Goal: Navigation & Orientation: Understand site structure

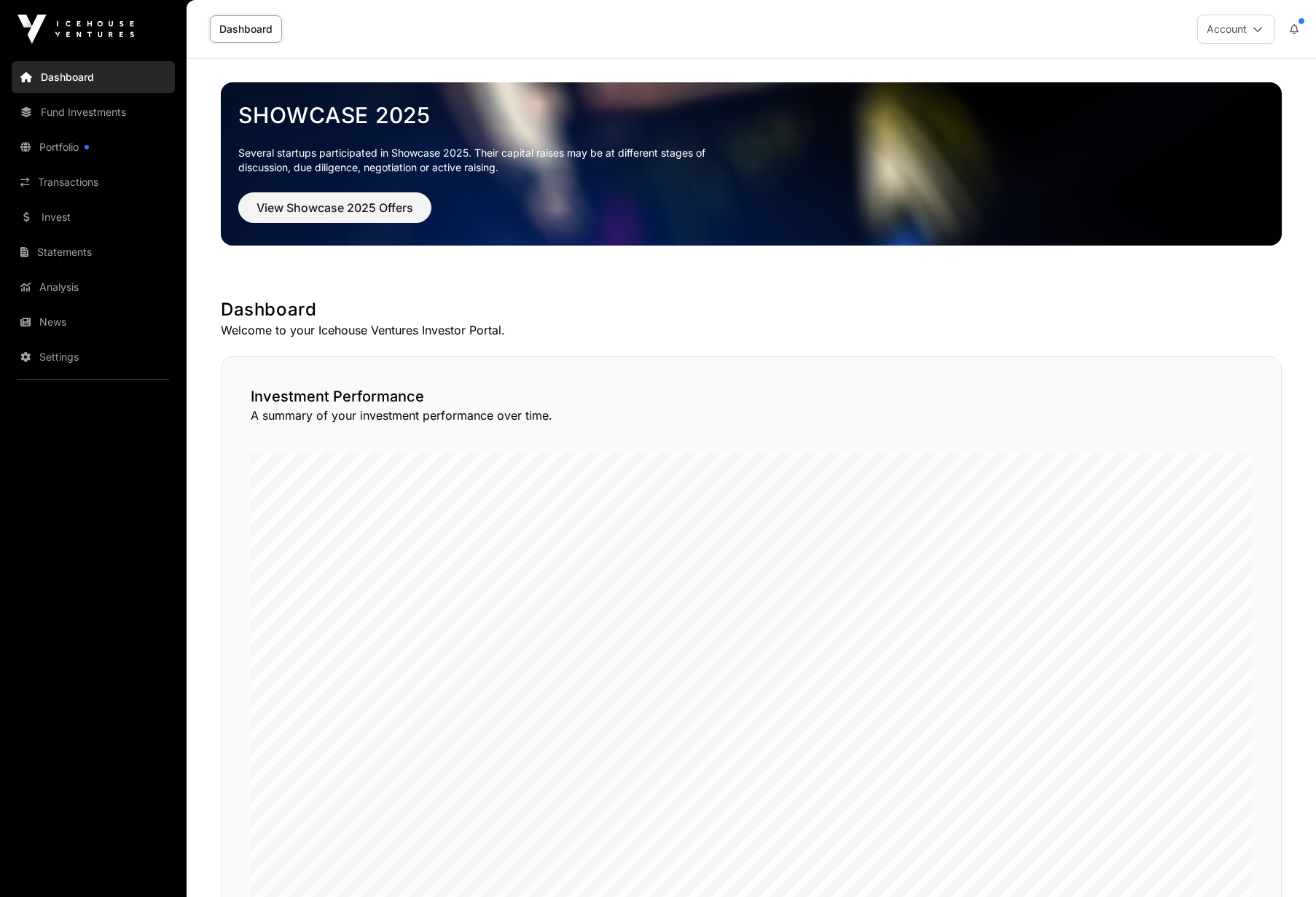
click at [71, 145] on link "Portfolio" at bounding box center [94, 147] width 164 height 32
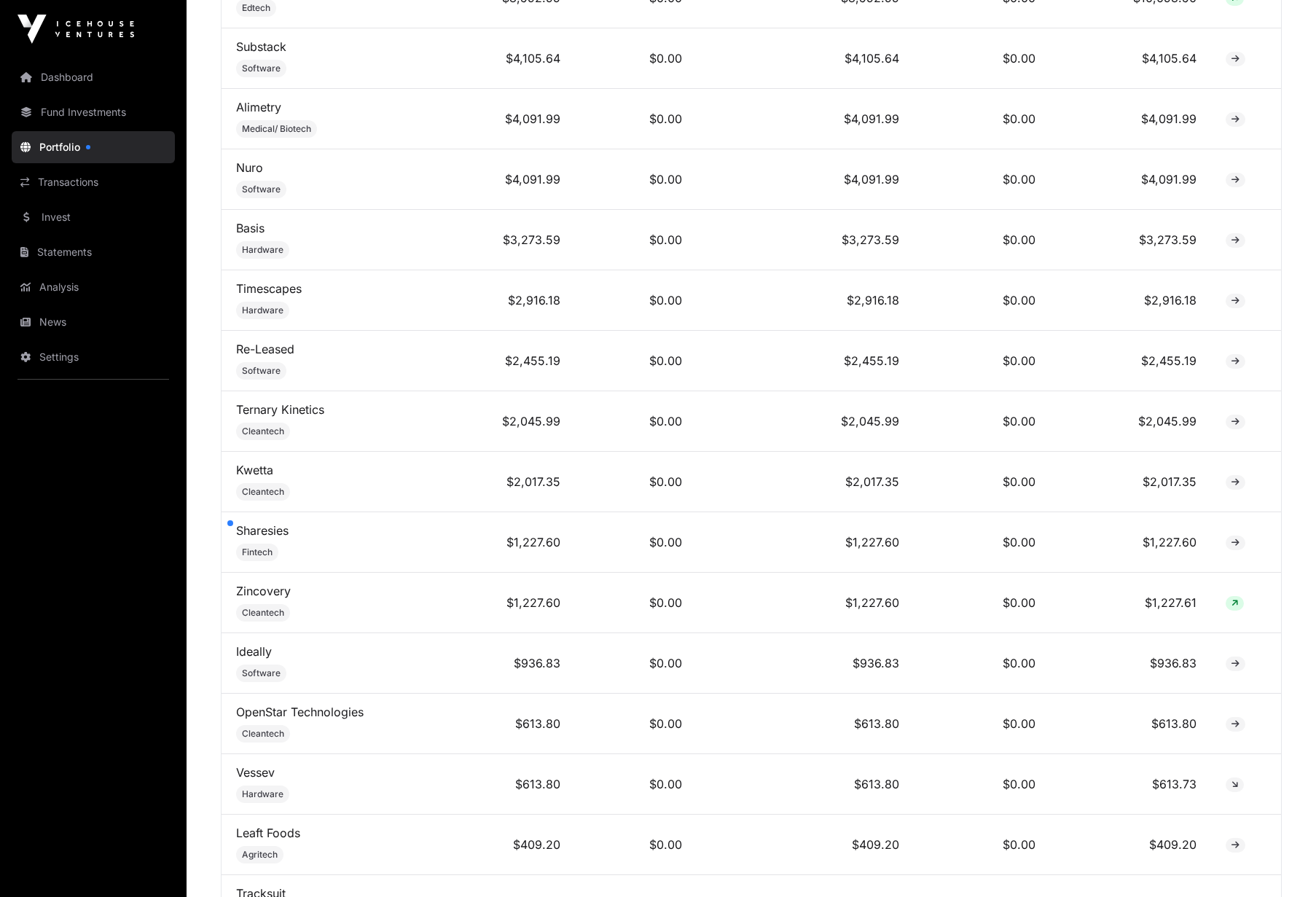
scroll to position [921, 0]
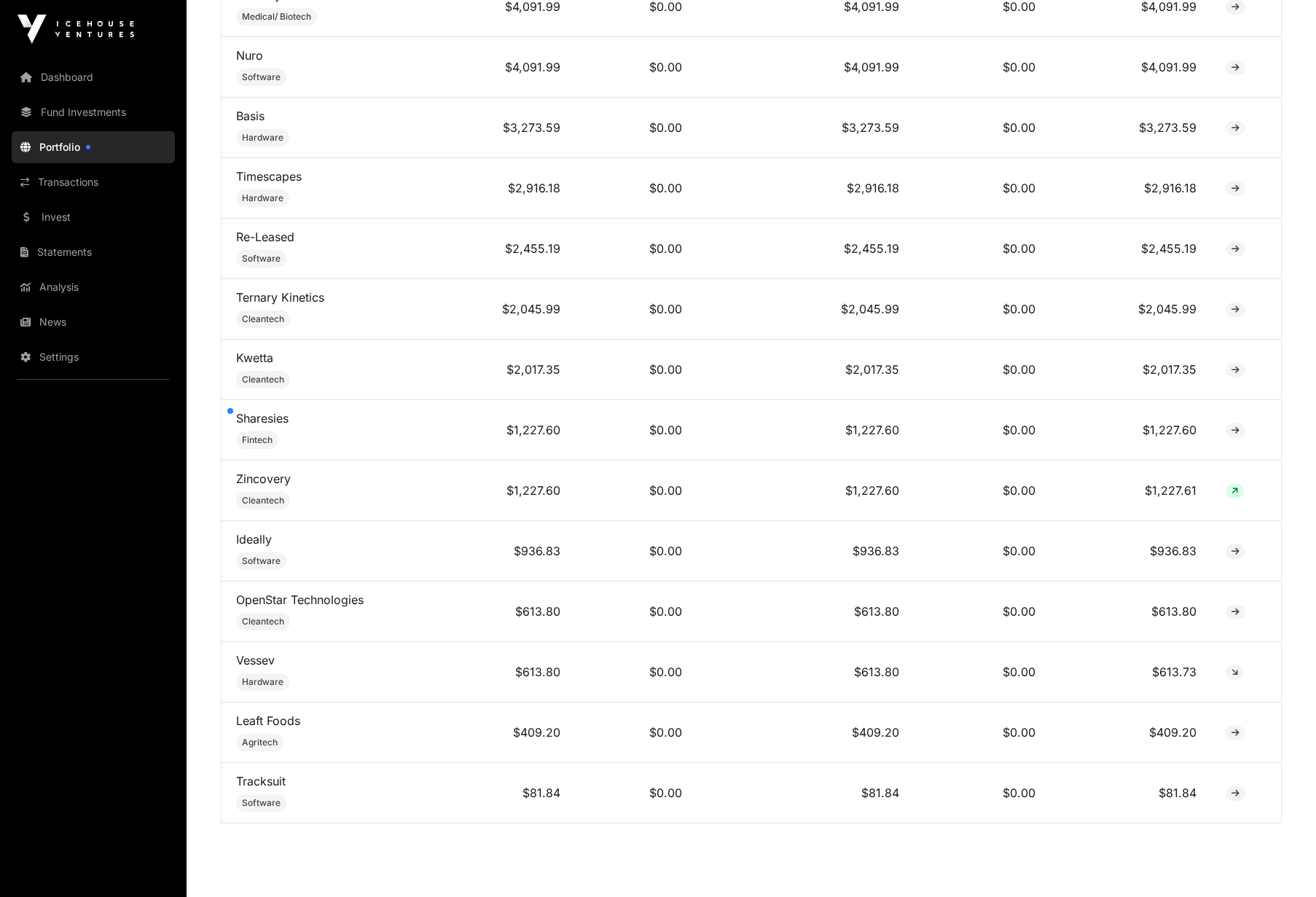
click at [264, 420] on link "Sharesies" at bounding box center [262, 419] width 52 height 15
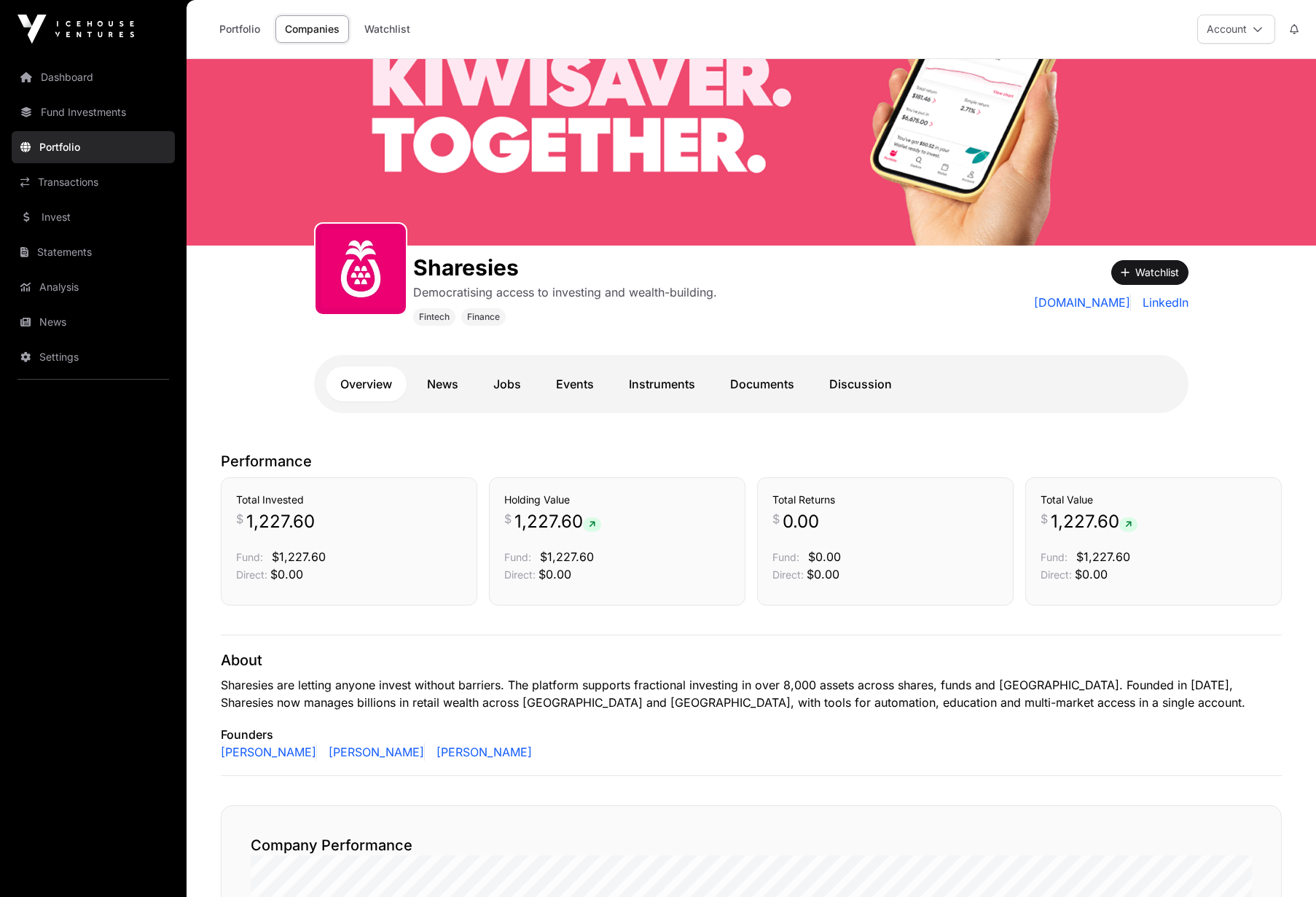
click at [431, 390] on link "News" at bounding box center [442, 384] width 60 height 35
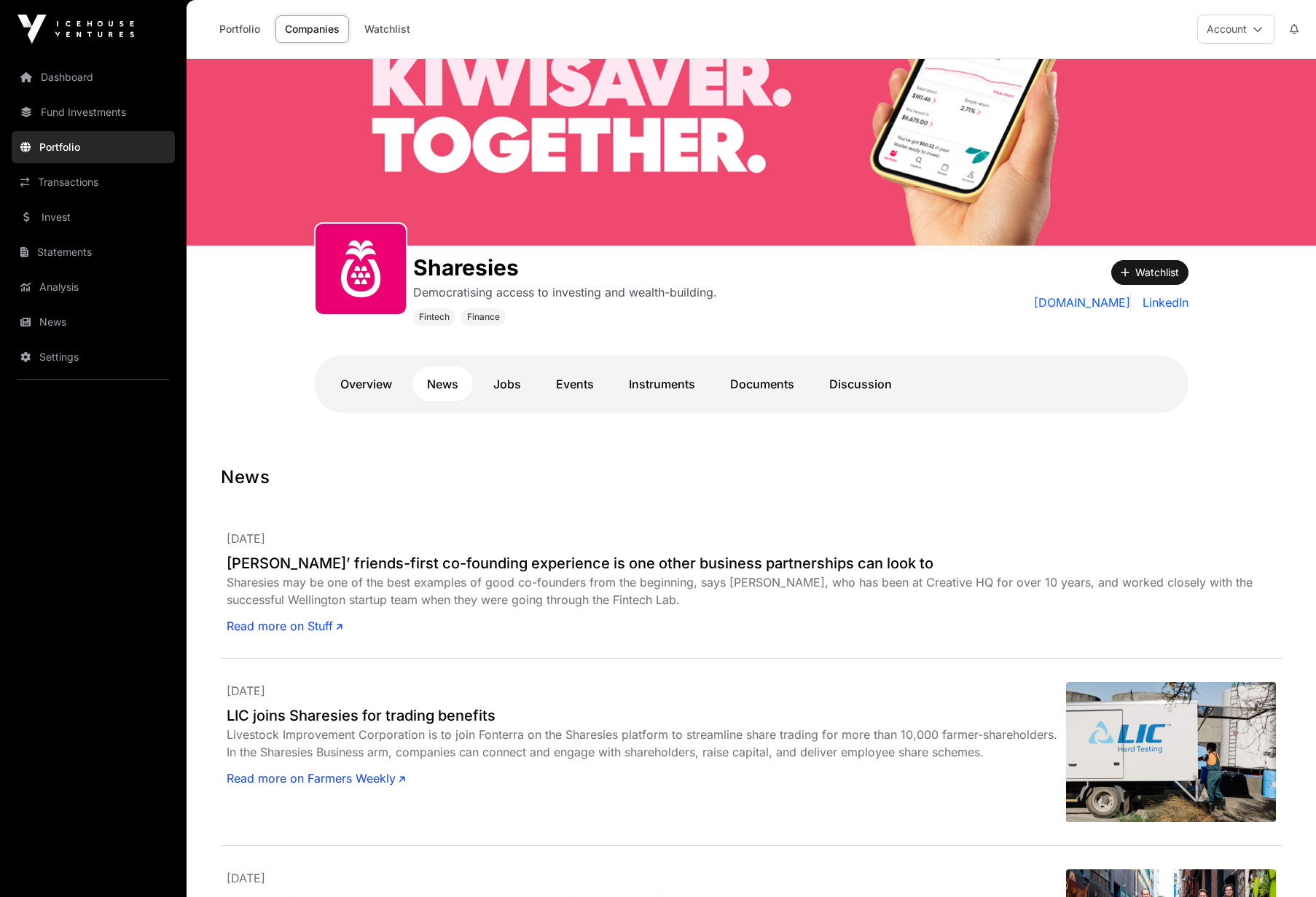
drag, startPoint x: 247, startPoint y: 640, endPoint x: 286, endPoint y: 5, distance: 636.2
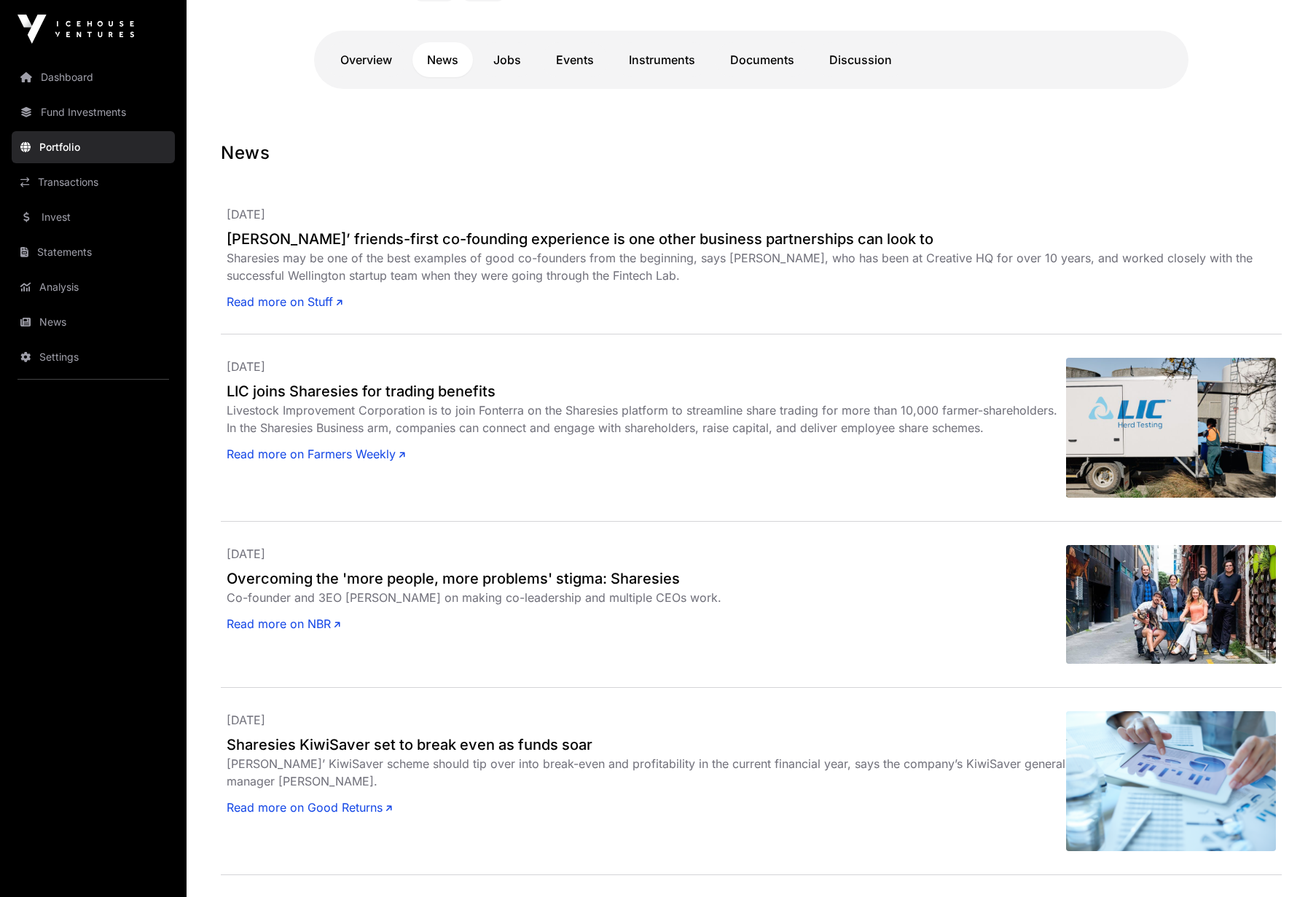
scroll to position [350, 0]
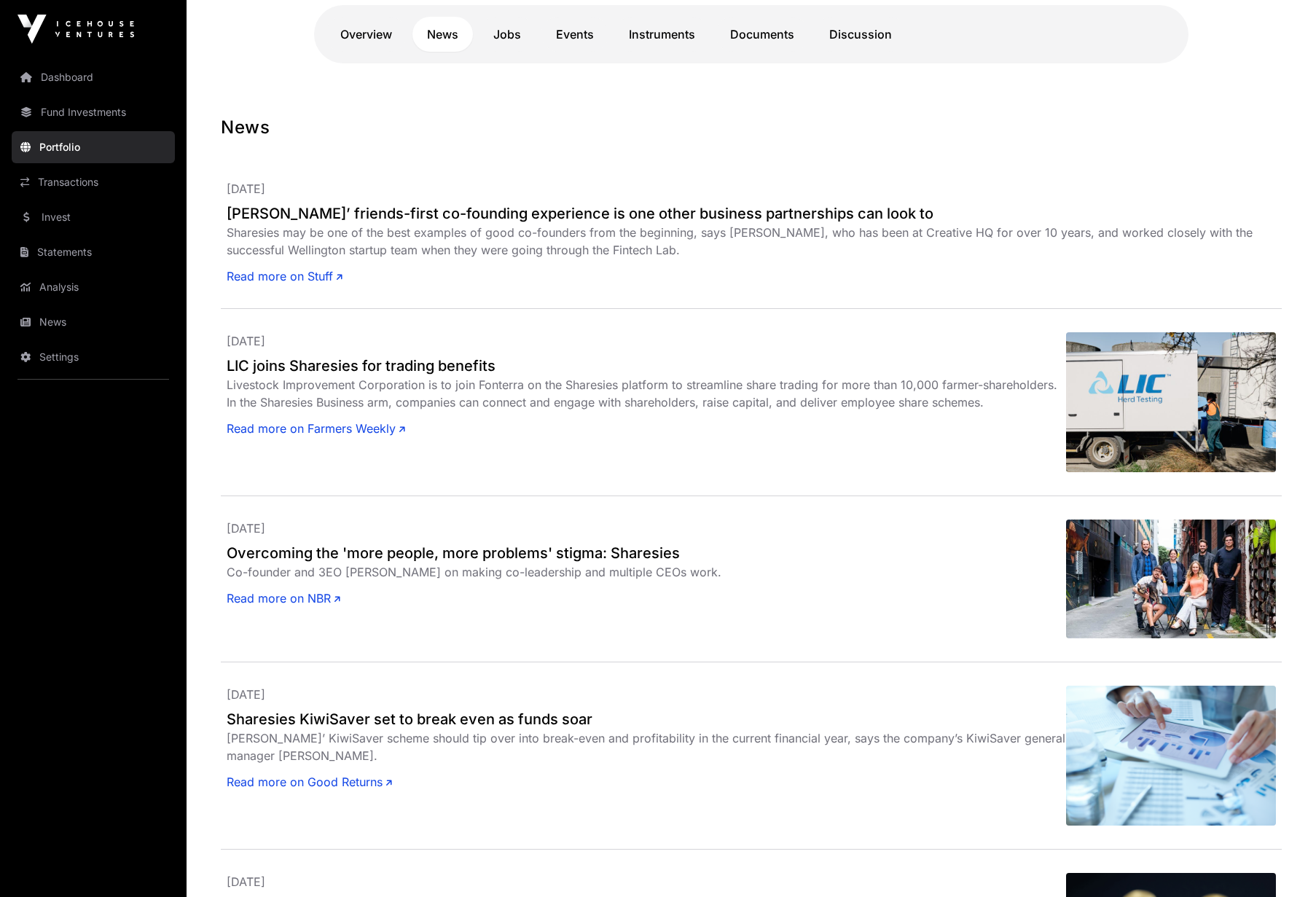
click at [93, 181] on link "Transactions" at bounding box center [94, 182] width 164 height 32
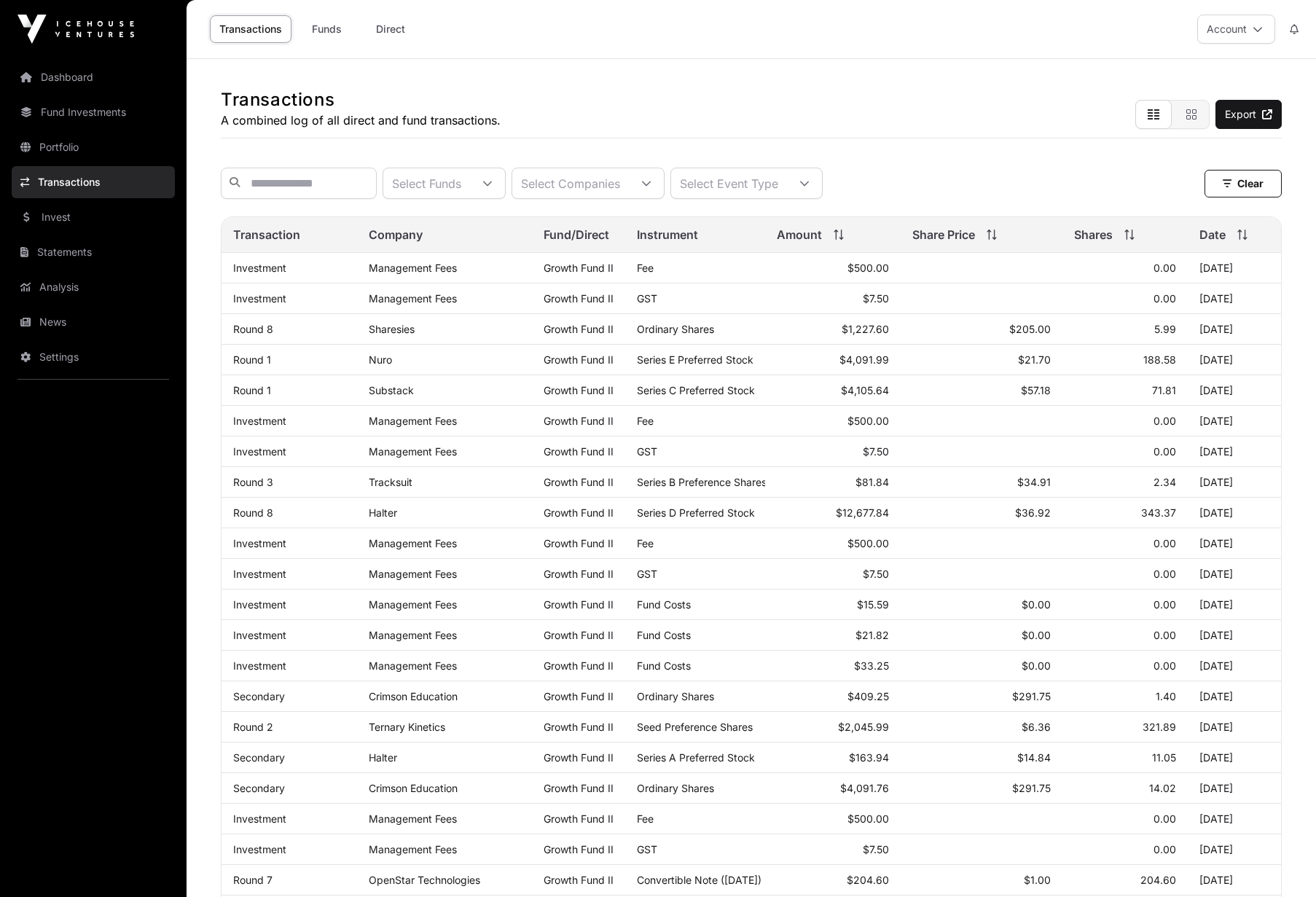
click at [77, 251] on link "Statements" at bounding box center [94, 252] width 164 height 32
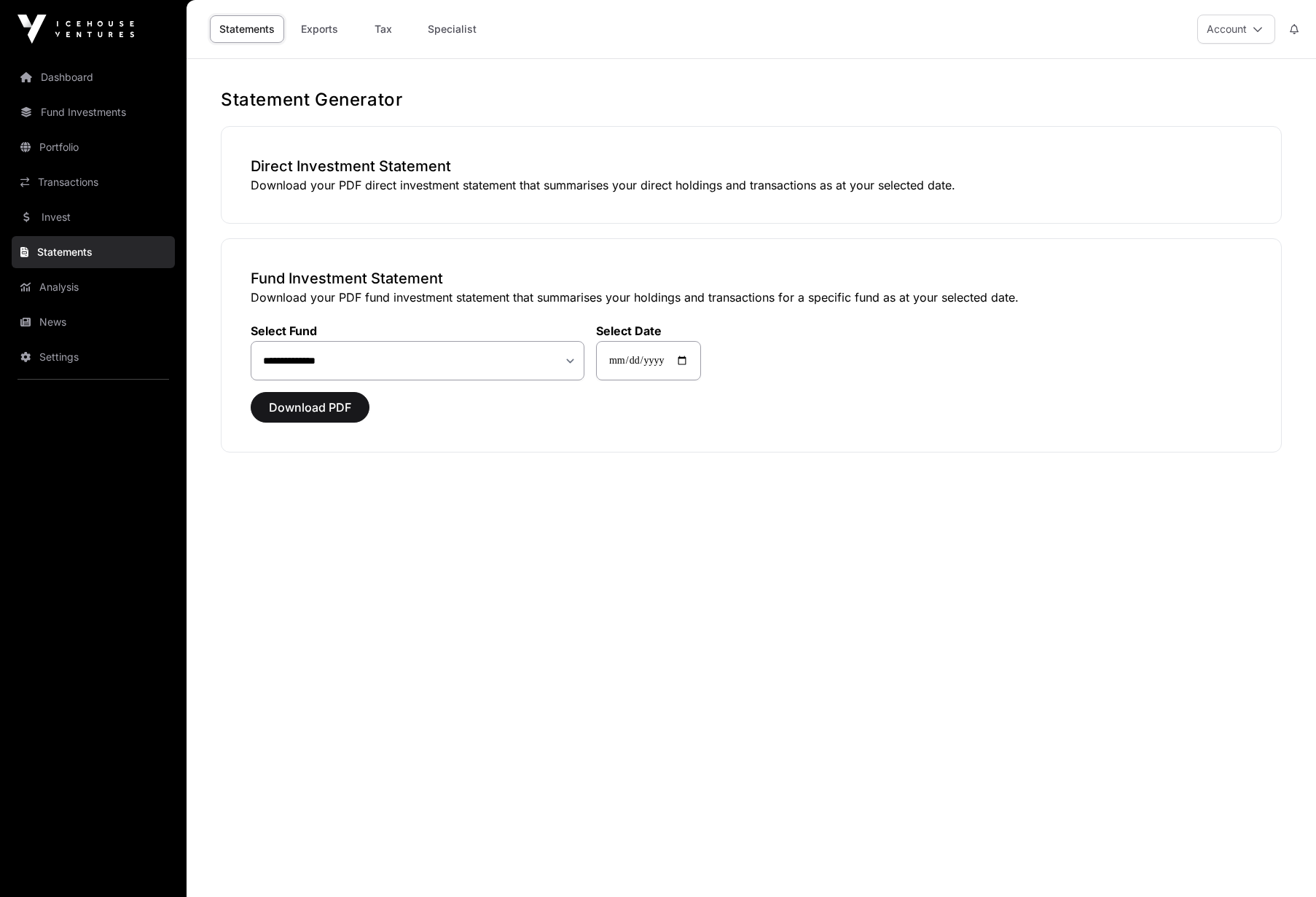
click at [73, 214] on link "Invest" at bounding box center [94, 217] width 164 height 32
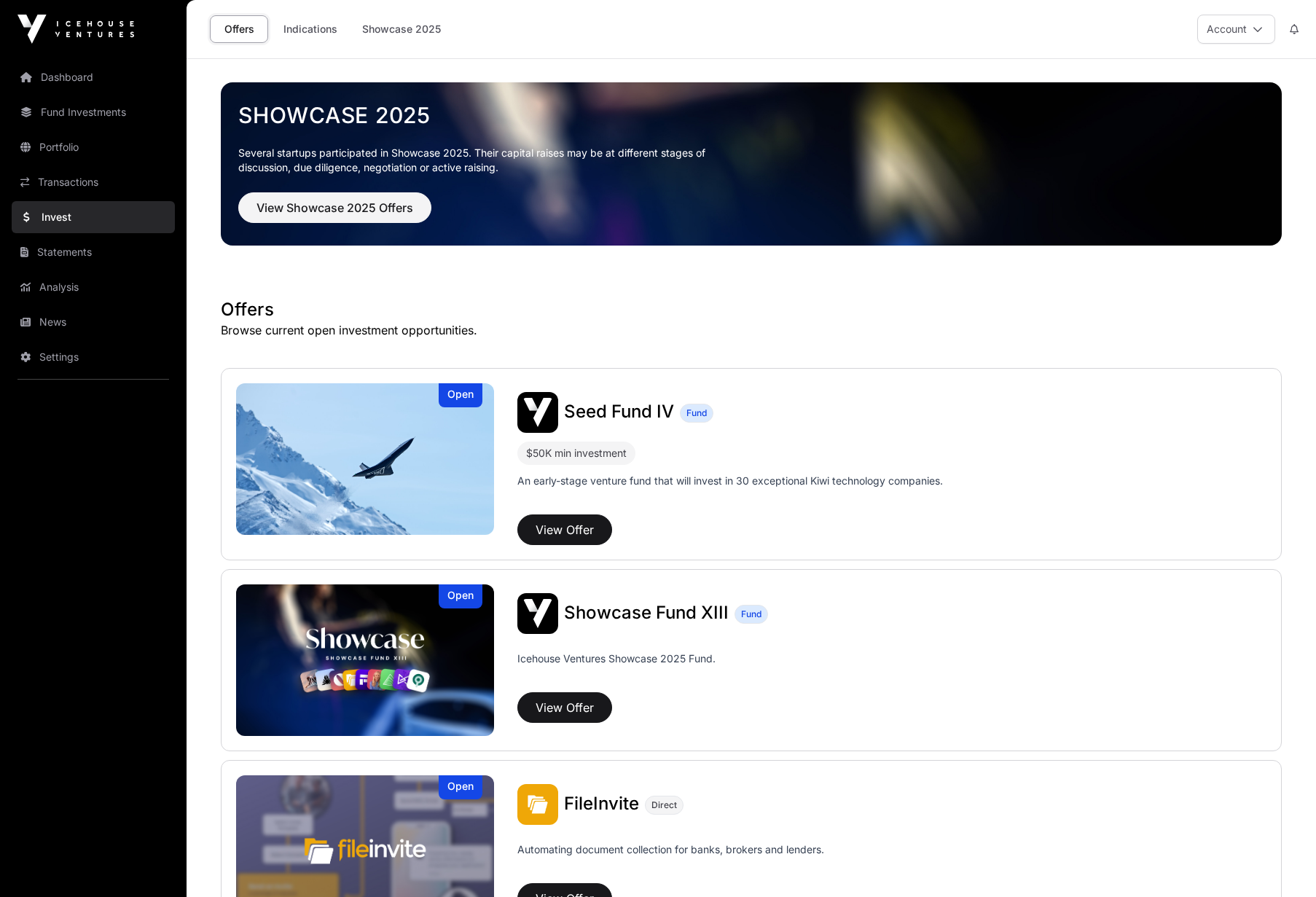
click at [87, 113] on link "Fund Investments" at bounding box center [94, 112] width 164 height 32
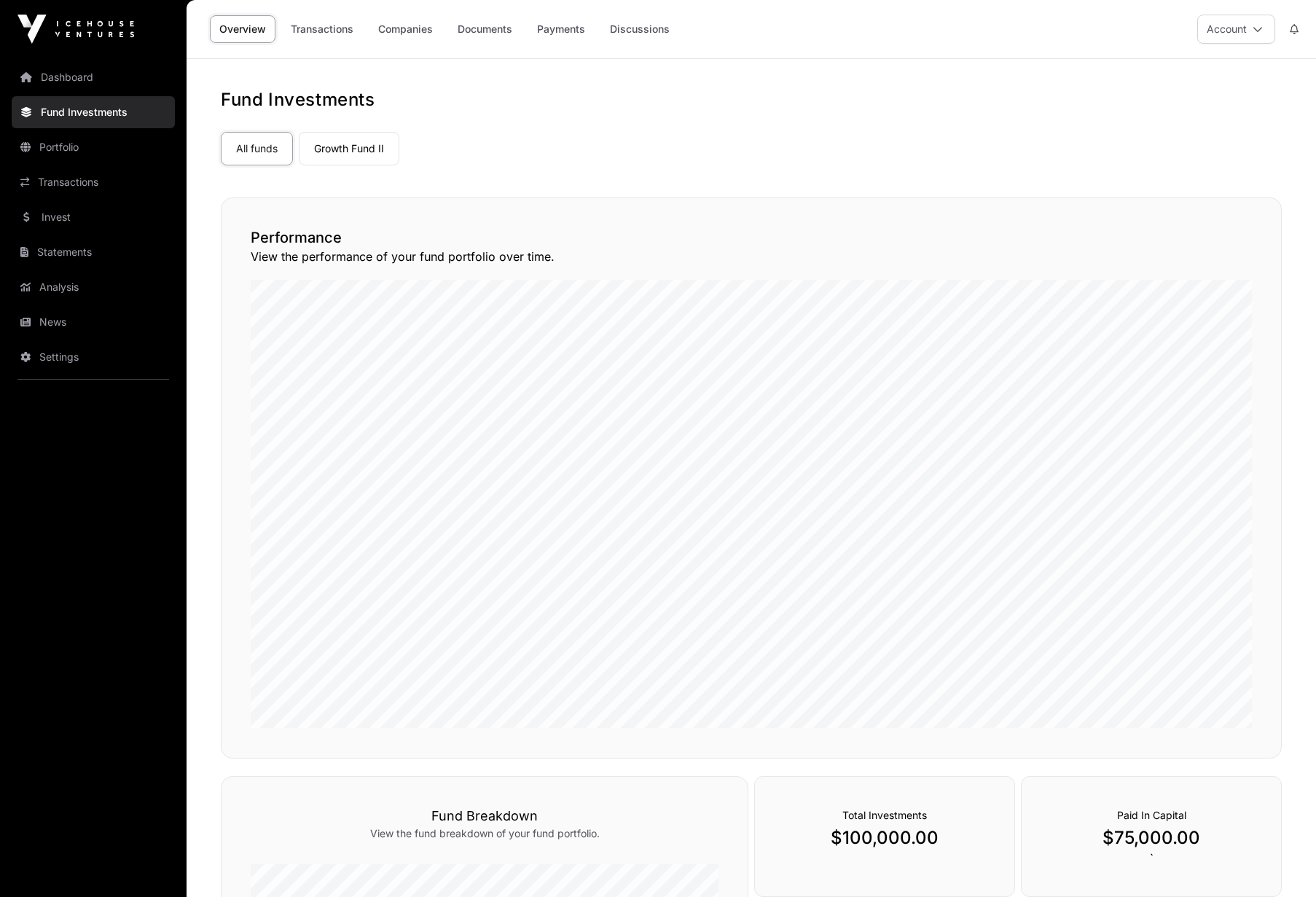
click at [87, 150] on link "Portfolio" at bounding box center [94, 147] width 164 height 32
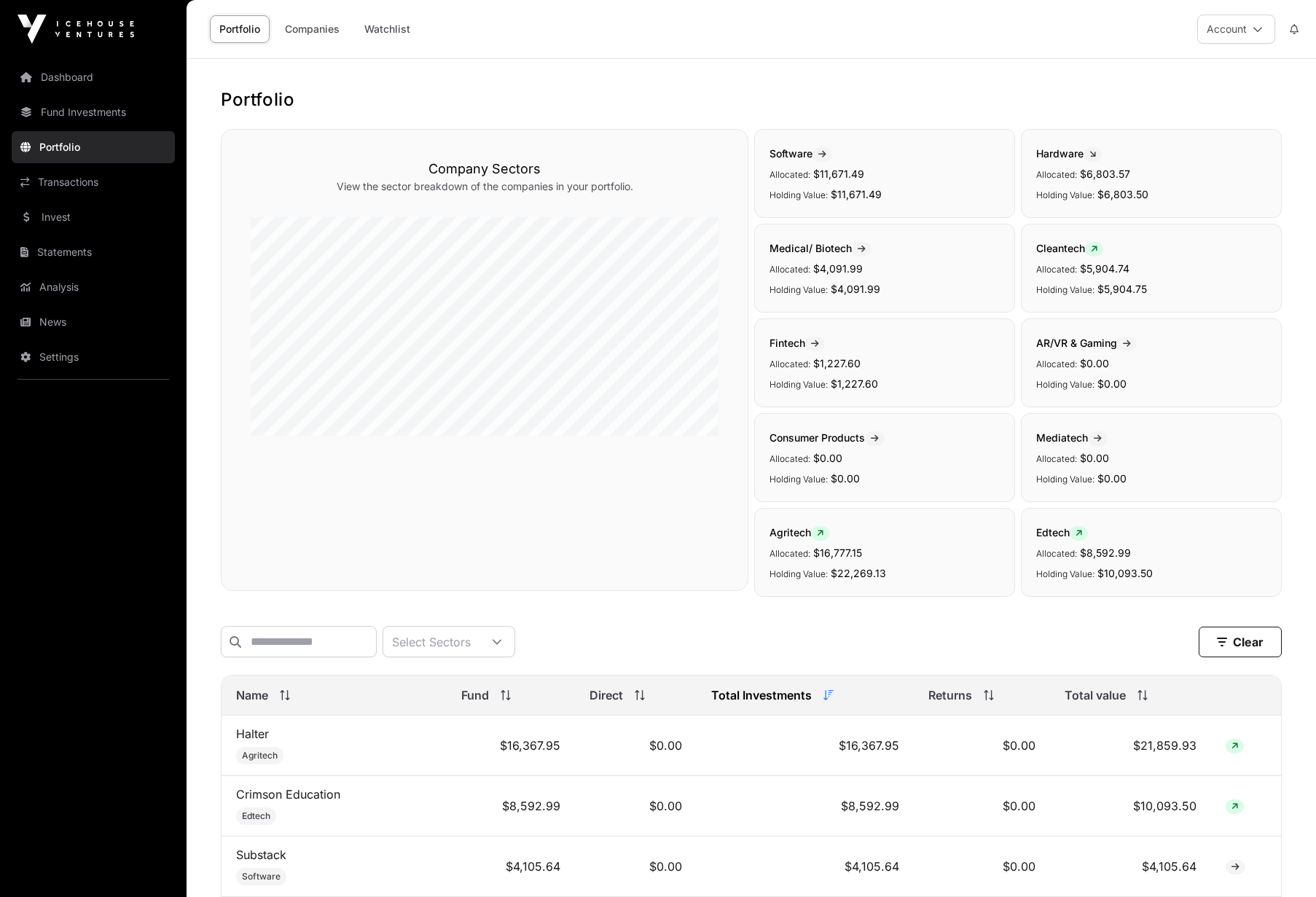
click at [315, 32] on link "Companies" at bounding box center [312, 29] width 73 height 28
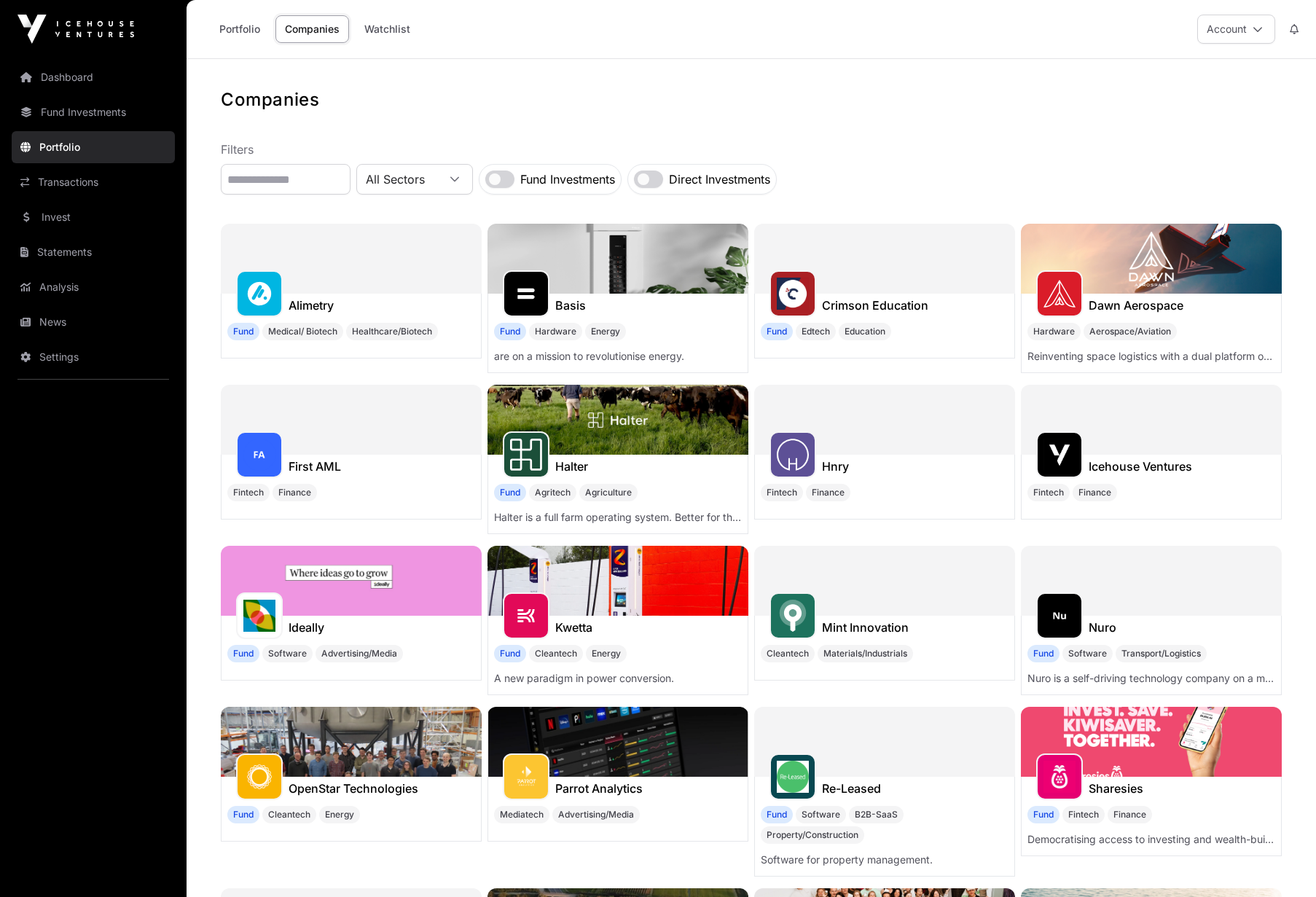
click at [262, 29] on link "Portfolio" at bounding box center [240, 29] width 60 height 28
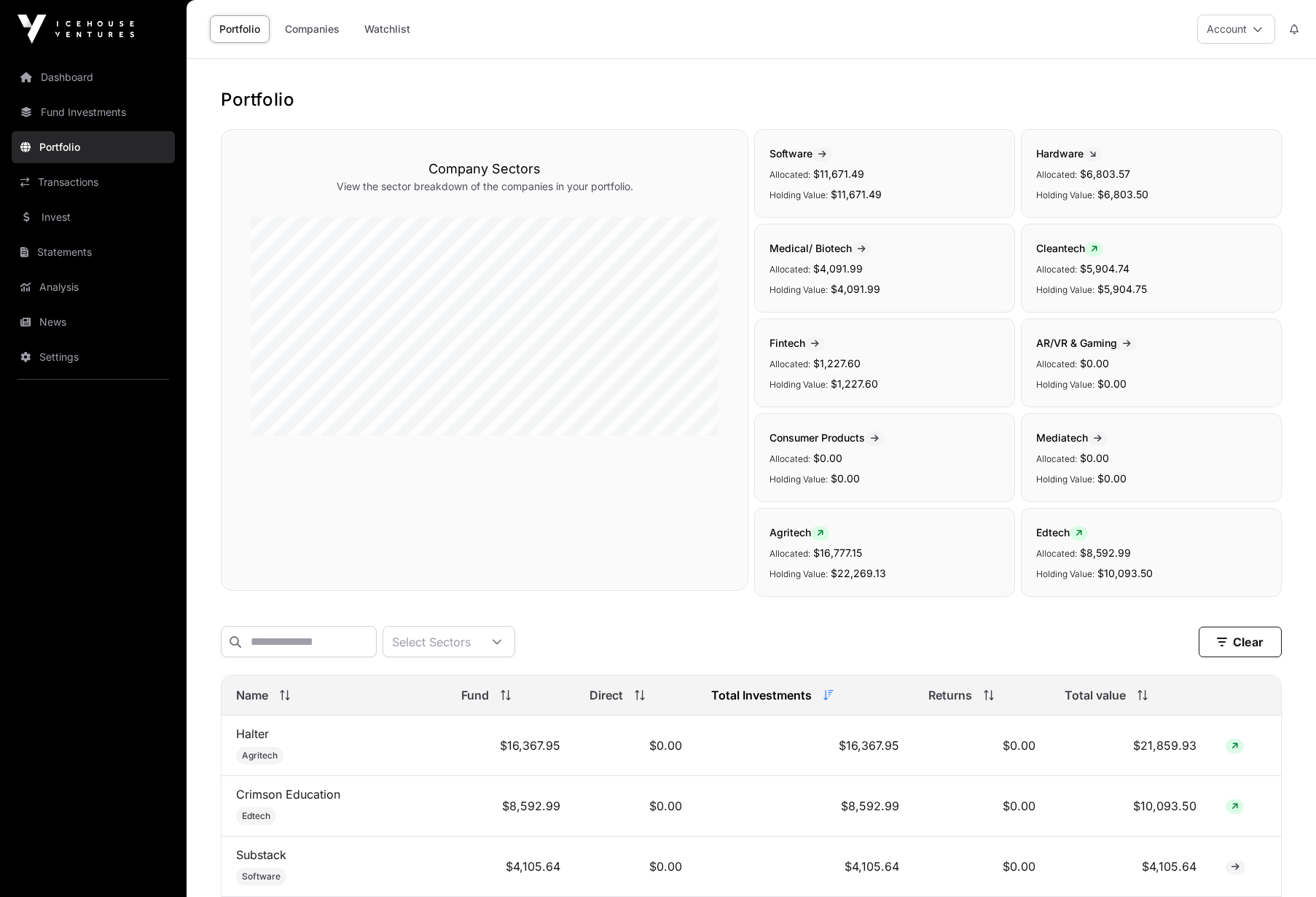
click at [76, 117] on link "Fund Investments" at bounding box center [94, 112] width 164 height 32
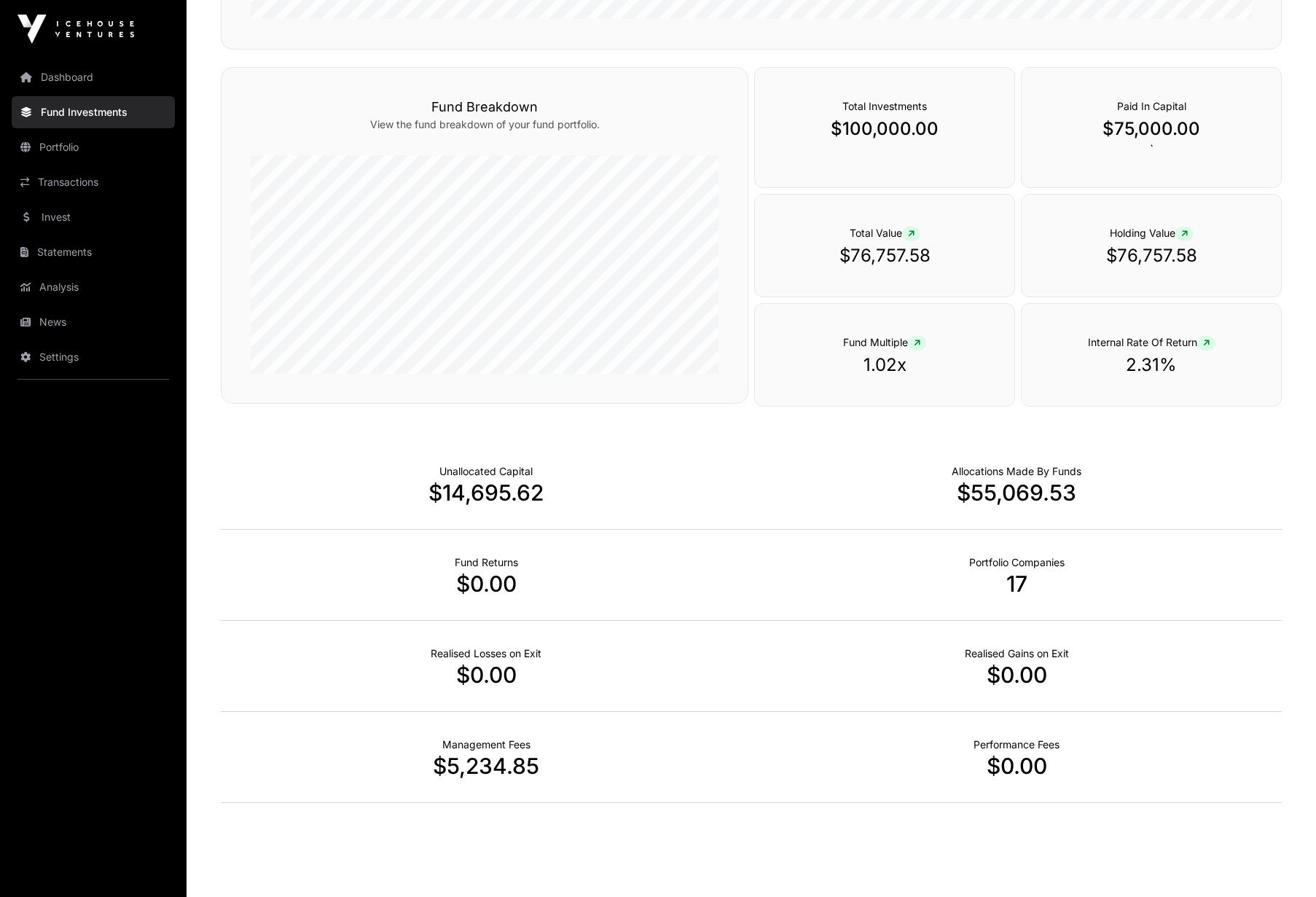
scroll to position [738, 0]
